Goal: Transaction & Acquisition: Purchase product/service

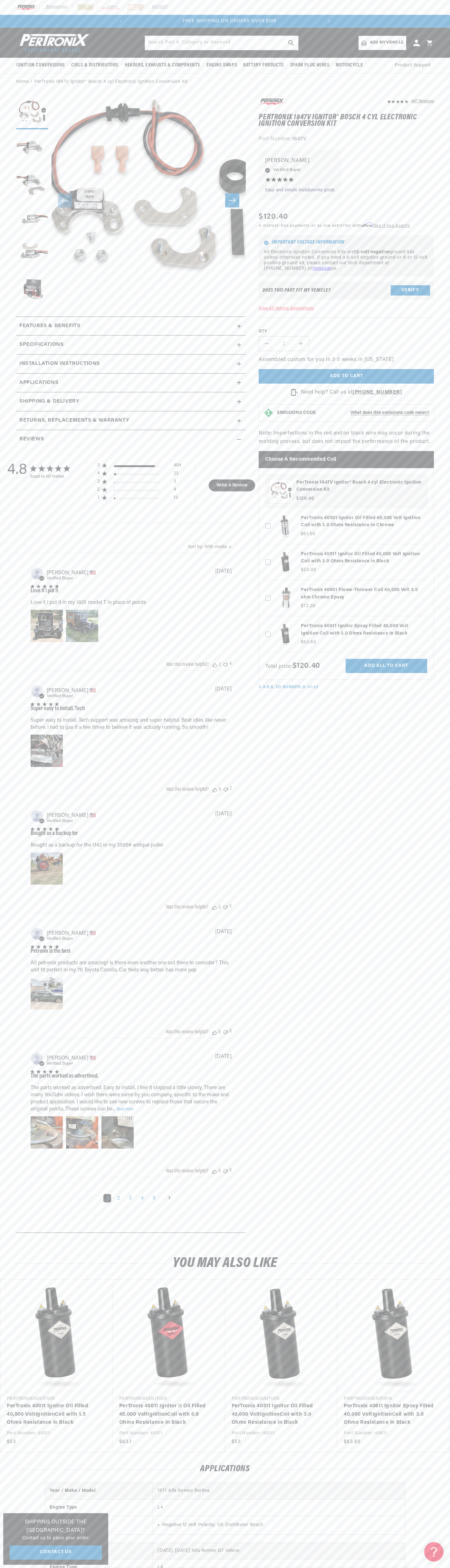
scroll to position [0, 196]
click at [100, 28] on header "BETTER SEARCH RESULTS Add your vehicle's year, make, and model to find parts be…" at bounding box center [225, 43] width 450 height 30
click at [445, 1015] on section "447 Reviews" at bounding box center [225, 667] width 450 height 1152
click at [122, 1567] on html "Skip to content Your cart Your cart is empty Get the right parts the first time…" at bounding box center [225, 784] width 450 height 1568
click at [25, 1402] on link "PerTronix 40011 Ignitor Oil Filled 40,000 Volt Ignition Coil with 1.5 Ohms Resi…" at bounding box center [53, 1415] width 93 height 25
